Goal: Task Accomplishment & Management: Use online tool/utility

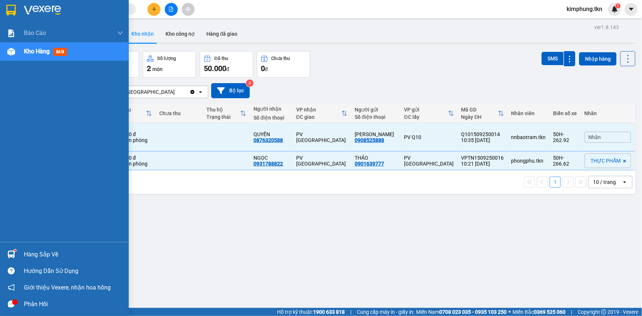
scroll to position [33, 0]
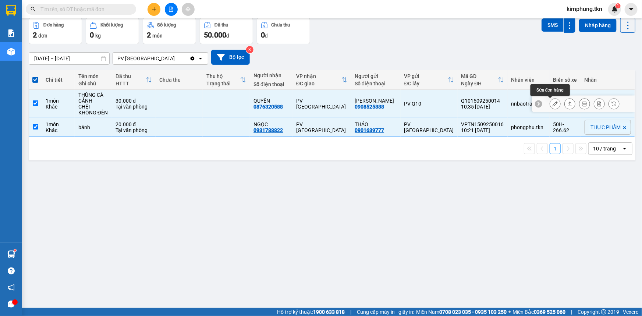
click at [555, 104] on button at bounding box center [555, 104] width 10 height 13
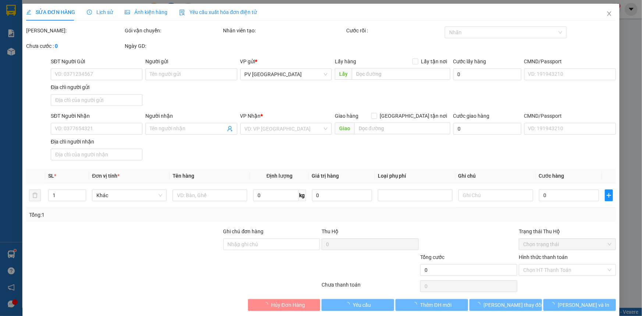
type input "0908525888"
type input "[PERSON_NAME]"
type input "0876320588"
type input "QUYỀN"
type input "30.000"
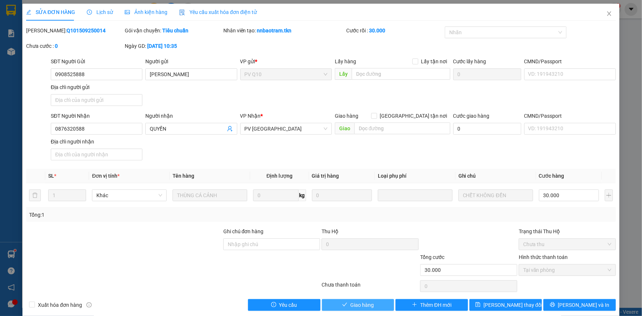
click at [383, 303] on button "Giao hàng" at bounding box center [358, 305] width 72 height 12
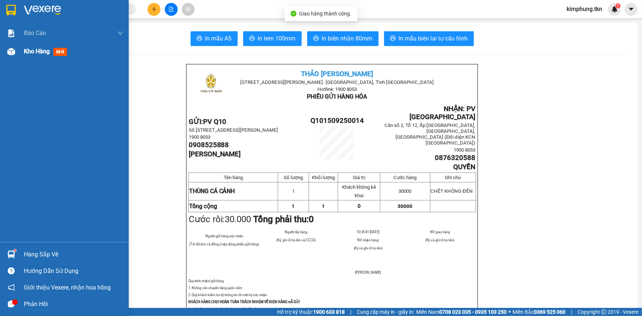
click at [36, 45] on div "Kho hàng mới" at bounding box center [73, 51] width 99 height 18
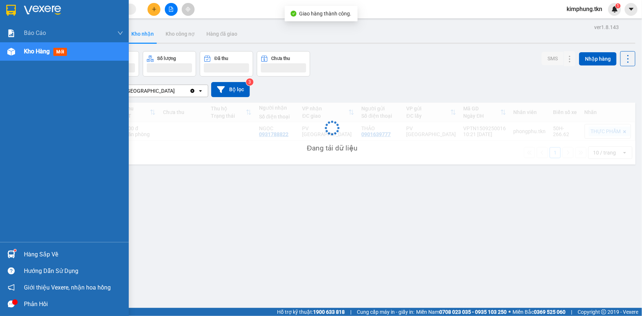
click at [38, 53] on span "Kho hàng" at bounding box center [37, 51] width 26 height 7
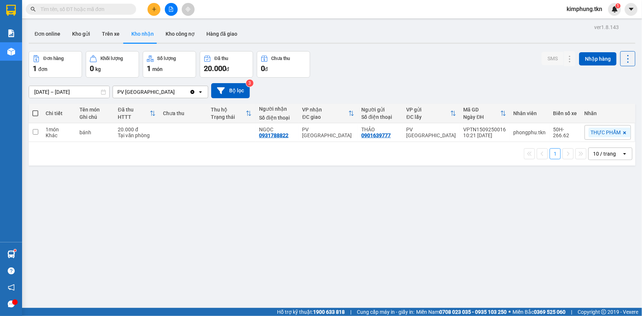
click at [221, 216] on div "ver 1.8.143 Đơn online Kho gửi Trên xe Kho nhận Kho công nợ Hàng đã giao Đơn hà…" at bounding box center [332, 180] width 613 height 316
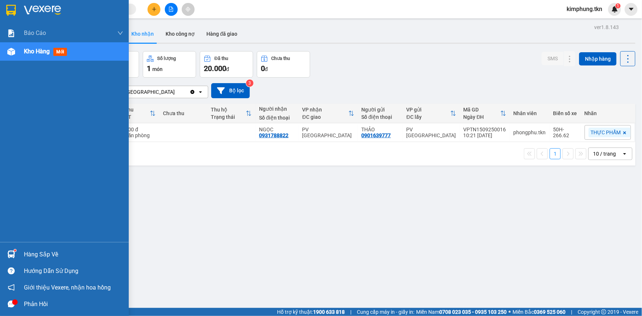
click at [37, 252] on div "Hàng sắp về" at bounding box center [73, 254] width 99 height 11
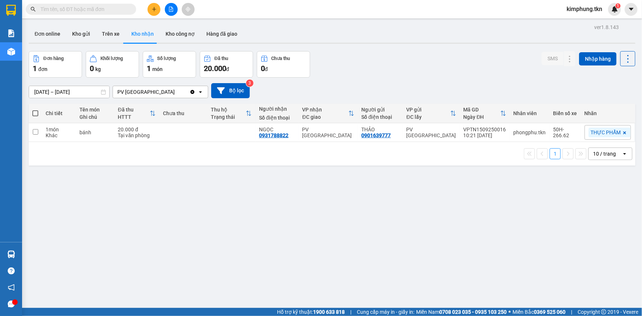
click at [347, 196] on section "Kết quả tìm kiếm ( 0 ) Bộ lọc No Data kimphung.tkn 1 Báo cáo Mẫu 1: Báo cáo dòn…" at bounding box center [321, 158] width 642 height 316
click at [77, 31] on button "Kho gửi" at bounding box center [81, 34] width 30 height 18
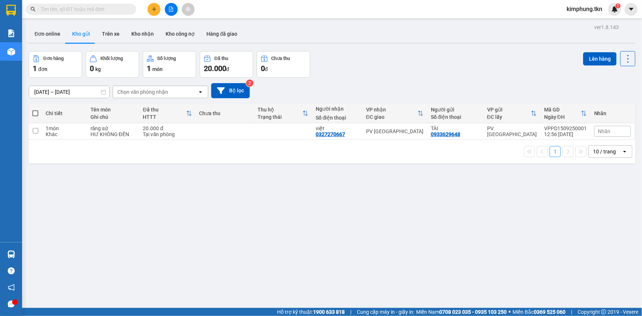
click at [33, 112] on span at bounding box center [35, 113] width 6 height 6
click at [35, 110] on input "checkbox" at bounding box center [35, 110] width 0 height 0
checkbox input "true"
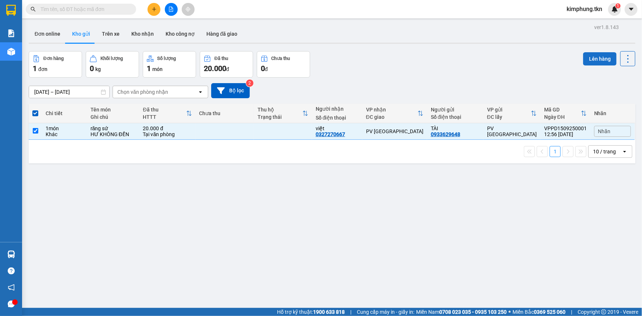
click at [604, 54] on button "Lên hàng" at bounding box center [599, 58] width 33 height 13
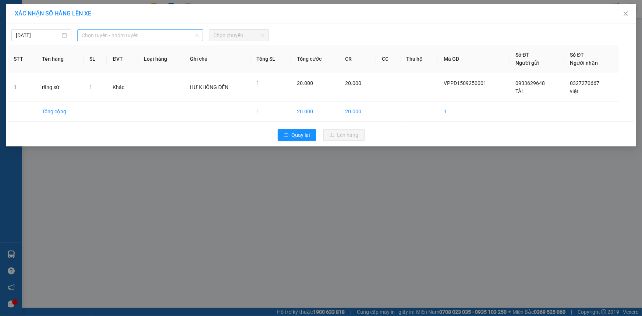
click at [138, 35] on span "Chọn tuyến - nhóm tuyến" at bounding box center [140, 35] width 117 height 11
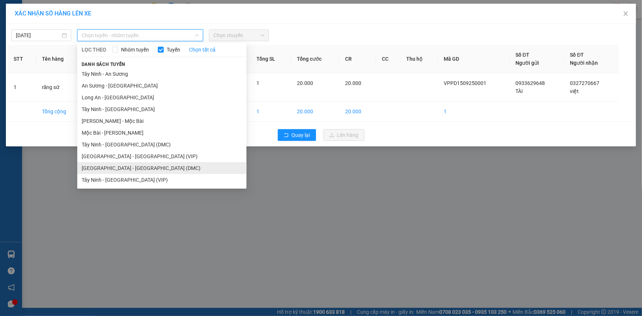
click at [129, 169] on li "[GEOGRAPHIC_DATA] - [GEOGRAPHIC_DATA] (DMC)" at bounding box center [161, 168] width 169 height 12
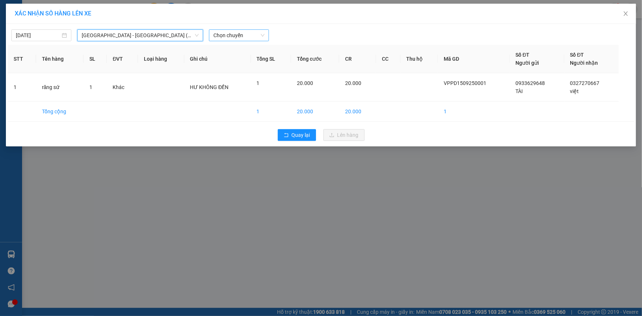
click at [226, 40] on span "Chọn chuyến" at bounding box center [238, 35] width 51 height 11
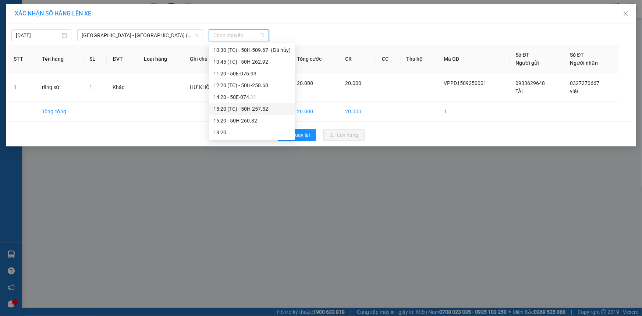
scroll to position [25, 0]
click at [250, 106] on div "11:20 - 50E-076.93" at bounding box center [251, 107] width 77 height 8
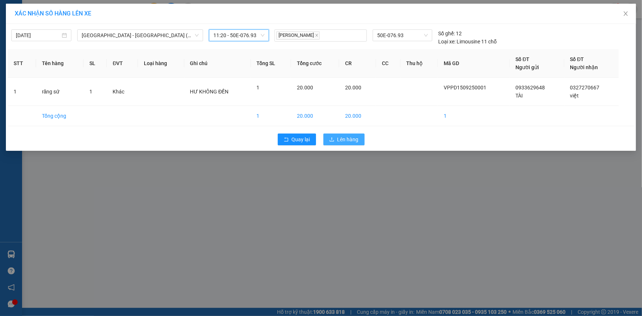
click at [360, 136] on button "Lên hàng" at bounding box center [343, 140] width 41 height 12
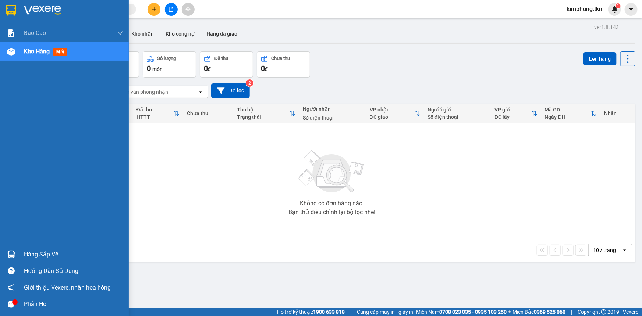
click at [39, 258] on div "Hàng sắp về" at bounding box center [73, 254] width 99 height 11
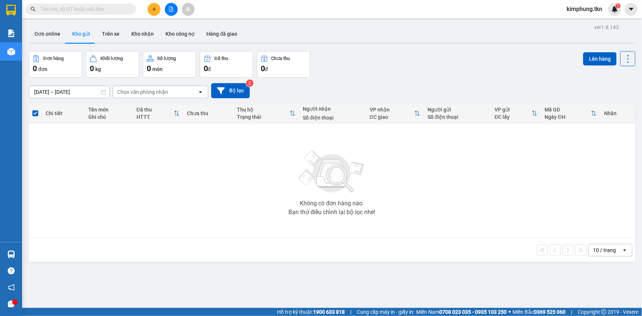
click at [368, 225] on section "Kết quả tìm kiếm ( 0 ) Bộ lọc No Data kimphung.tkn 1 Báo cáo Mẫu 1: Báo cáo dòn…" at bounding box center [321, 158] width 642 height 316
click at [146, 36] on button "Kho nhận" at bounding box center [142, 34] width 34 height 18
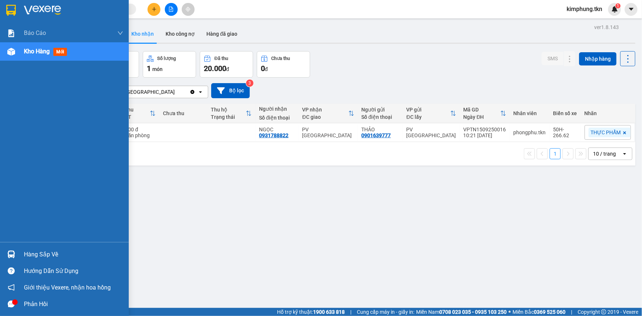
click at [44, 251] on div "Hàng sắp về" at bounding box center [73, 254] width 99 height 11
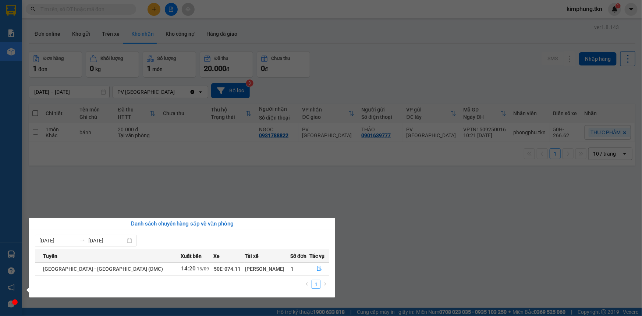
click at [381, 206] on section "Kết quả tìm kiếm ( 0 ) Bộ lọc No Data kimphung.tkn 1 Báo cáo Mẫu 1: Báo cáo dòn…" at bounding box center [321, 158] width 642 height 316
